Goal: Information Seeking & Learning: Learn about a topic

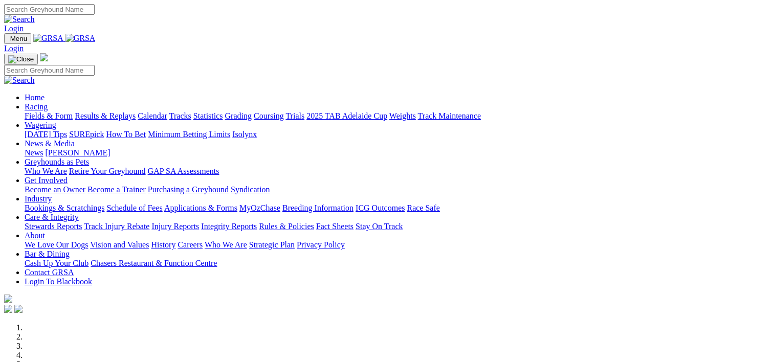
scroll to position [335, 0]
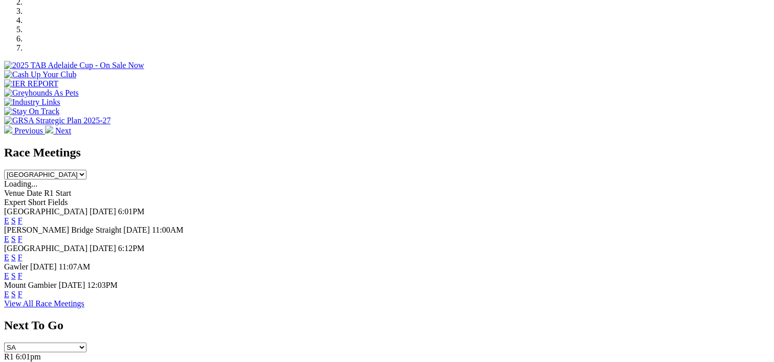
click at [23, 272] on link "F" at bounding box center [20, 276] width 5 height 9
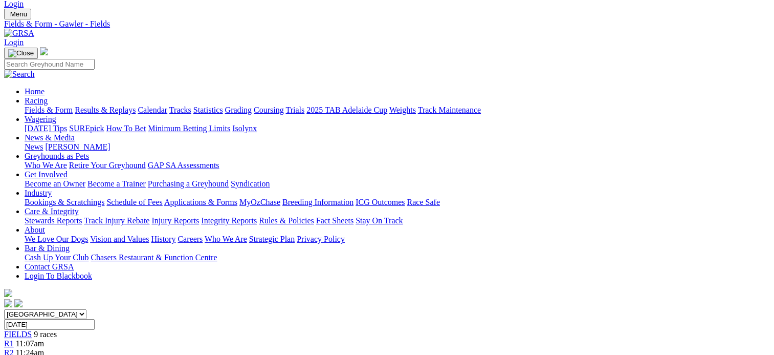
scroll to position [23, 0]
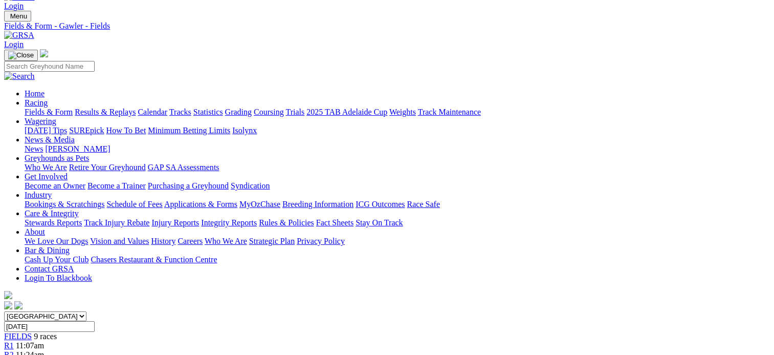
click at [47, 107] on link "Fields & Form" at bounding box center [49, 111] width 48 height 9
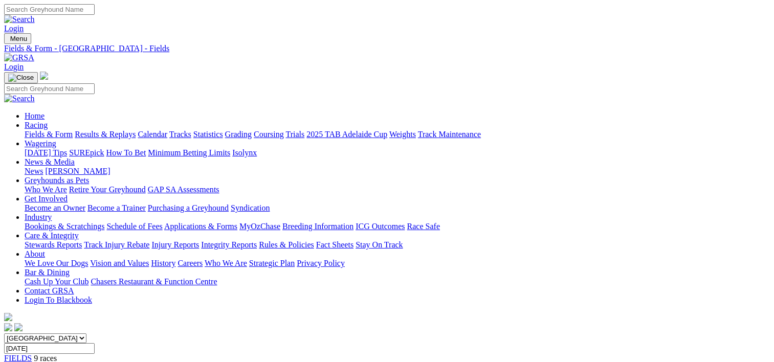
click at [110, 167] on link "[PERSON_NAME]" at bounding box center [77, 171] width 65 height 9
